Goal: Transaction & Acquisition: Book appointment/travel/reservation

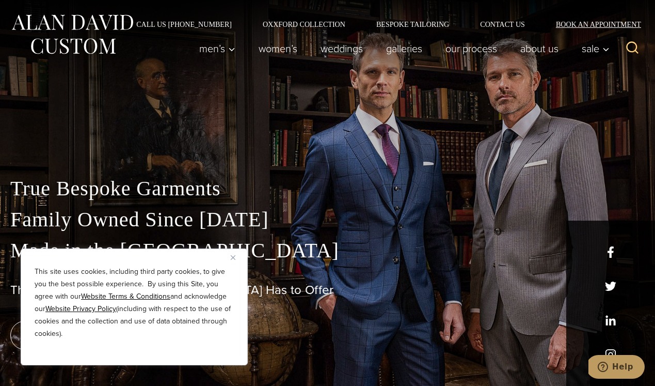
click at [613, 21] on link "Book an Appointment" at bounding box center [593, 24] width 104 height 7
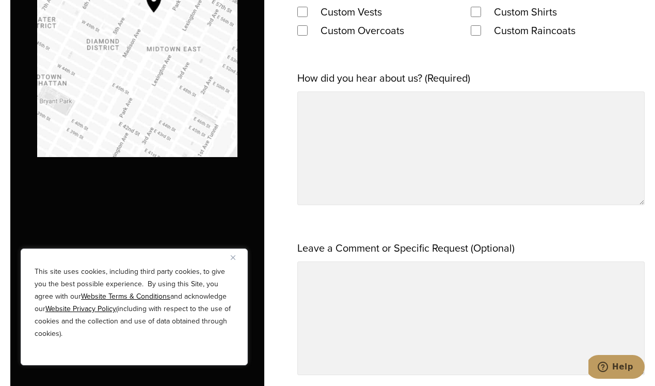
scroll to position [1088, 0]
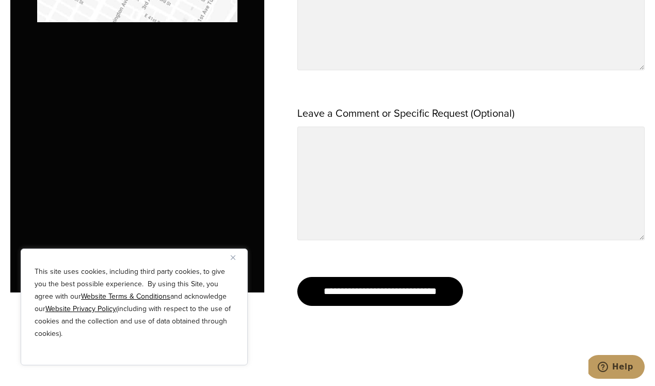
click at [233, 257] on img "Close" at bounding box center [233, 257] width 5 height 5
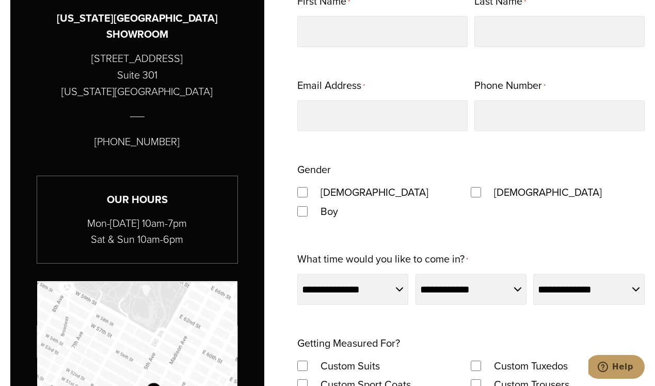
scroll to position [530, 0]
